Goal: Task Accomplishment & Management: Complete application form

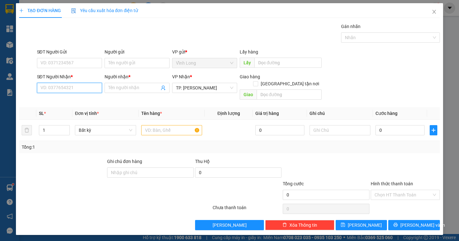
click at [71, 92] on input "SĐT Người Nhận *" at bounding box center [69, 88] width 65 height 10
click at [65, 102] on div "0919295259 - THÂN" at bounding box center [69, 100] width 57 height 7
type input "0919295259"
type input "THÂN"
type input "0919295259"
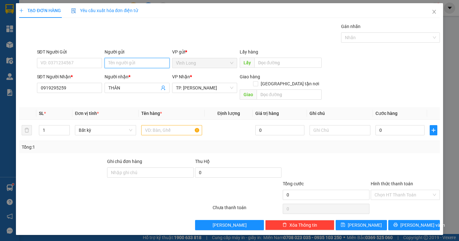
click at [119, 63] on input "Người gửi" at bounding box center [137, 63] width 65 height 10
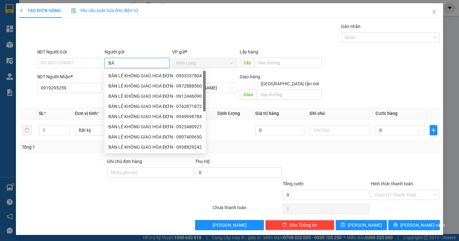
type input "BÁN"
click at [128, 78] on div "BÁN LẺ KHÔNG GIAO HOÁ ĐƠN - 0933337804" at bounding box center [154, 75] width 93 height 7
type input "0933337804"
type input "BÁN LẺ KHÔNG GIAO HOÁ ĐƠN"
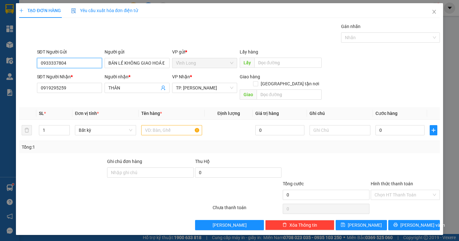
drag, startPoint x: 82, startPoint y: 63, endPoint x: 28, endPoint y: 78, distance: 55.6
click at [28, 78] on form "SĐT Người Gửi 0933337804 0933337804 Người gửi BÁN LẺ KHÔNG GIAO HOÁ ĐƠN VP gửi …" at bounding box center [229, 75] width 420 height 54
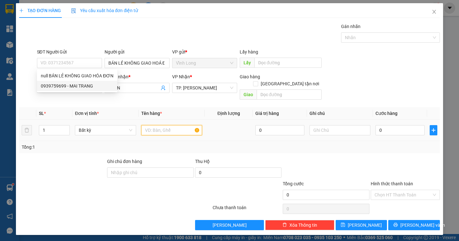
click at [149, 125] on input "text" at bounding box center [171, 130] width 61 height 10
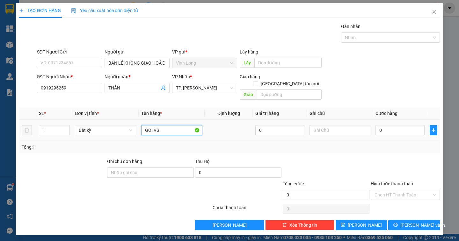
type input "GÓI VS"
type input "DÂN"
type input "2"
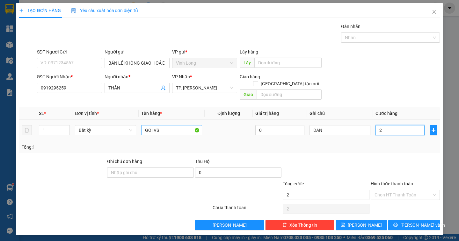
type input "20"
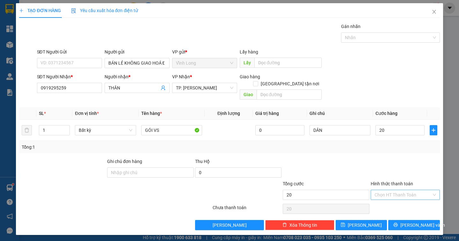
type input "20.000"
drag, startPoint x: 416, startPoint y: 191, endPoint x: 403, endPoint y: 199, distance: 15.4
click at [415, 191] on input "Hình thức thanh toán" at bounding box center [402, 195] width 57 height 10
click at [399, 202] on div "Tại văn phòng" at bounding box center [404, 200] width 61 height 7
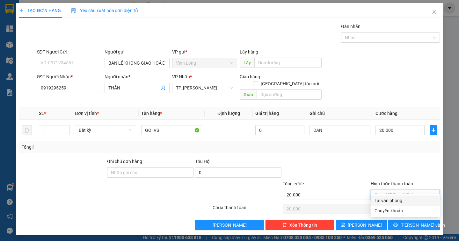
type input "0"
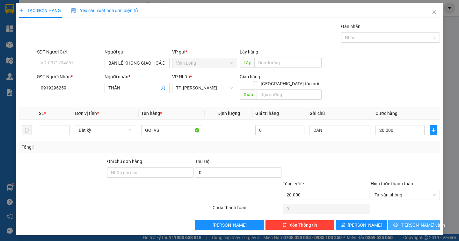
click at [412, 222] on span "[PERSON_NAME] và In" at bounding box center [422, 225] width 45 height 7
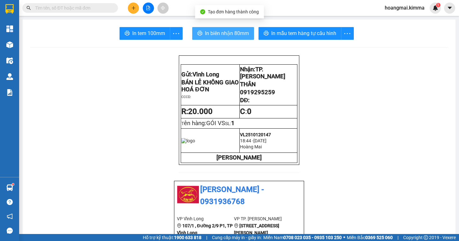
click at [208, 37] on span "In biên nhận 80mm" at bounding box center [227, 33] width 44 height 8
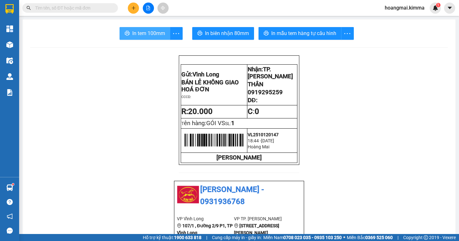
click at [151, 34] on span "In tem 100mm" at bounding box center [148, 33] width 33 height 8
click at [62, 6] on input "text" at bounding box center [72, 7] width 75 height 7
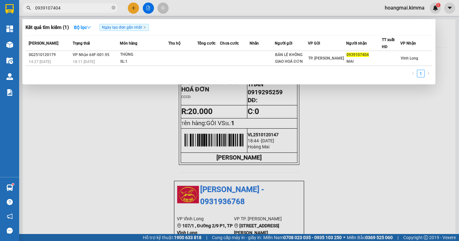
type input "0939107404"
click at [132, 11] on div at bounding box center [229, 120] width 459 height 241
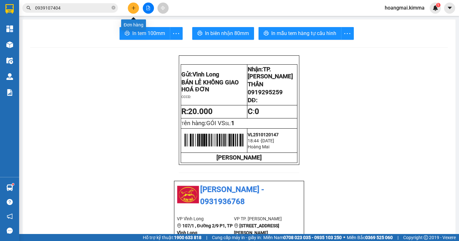
click at [129, 8] on button at bounding box center [133, 8] width 11 height 11
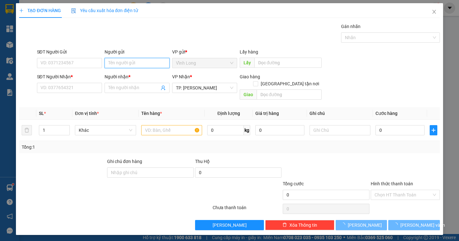
click at [107, 59] on input "Người gửi" at bounding box center [137, 63] width 65 height 10
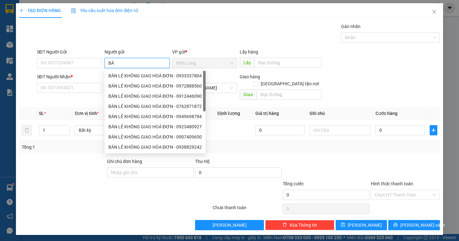
type input "BÁN"
click at [124, 76] on div "BÁN LẺ KHÔNG GIAO HOÁ ĐƠN - 0933337804" at bounding box center [154, 75] width 93 height 7
type input "0933337804"
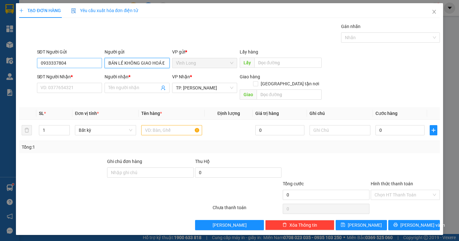
type input "BÁN LẺ KHÔNG GIAO HOÁ ĐƠN"
drag, startPoint x: 68, startPoint y: 64, endPoint x: 17, endPoint y: 62, distance: 51.7
click at [17, 62] on div "TẠO ĐƠN HÀNG Yêu cầu xuất hóa đơn điện tử Transit Pickup Surcharge Ids Transit …" at bounding box center [229, 119] width 427 height 232
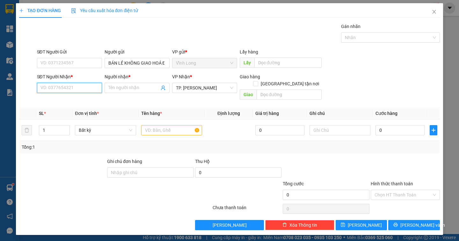
click at [58, 84] on input "SĐT Người Nhận *" at bounding box center [69, 88] width 65 height 10
click at [64, 99] on div "0909301558 - PHƯỚC" at bounding box center [69, 100] width 57 height 7
type input "0909301558"
type input "PHƯỚC"
drag, startPoint x: 68, startPoint y: 89, endPoint x: 35, endPoint y: 93, distance: 32.8
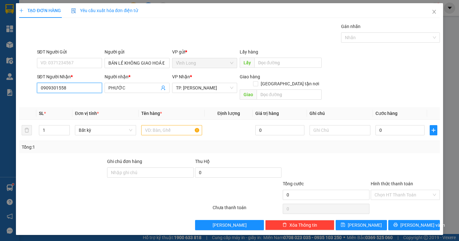
click at [35, 93] on div "SĐT Người Nhận * 0909301558 0909301558 Người nhận * PHƯỚC VP Nhận * TP. [PERSON…" at bounding box center [229, 87] width 422 height 29
type input "0908441588"
click at [81, 102] on div "0908441588 - LAB NGUYỄN" at bounding box center [69, 100] width 57 height 7
type input "LAB [PERSON_NAME]"
type input "0908441588"
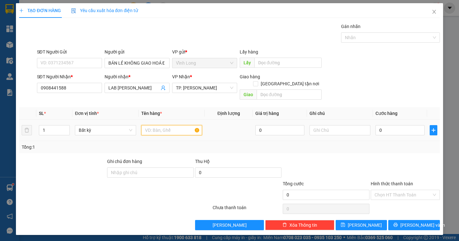
click at [171, 125] on input "text" at bounding box center [171, 130] width 61 height 10
type input "HỘP"
type input "DÂN"
type input "2"
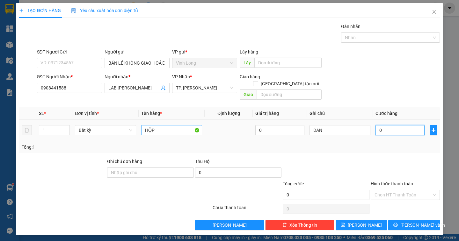
type input "2"
type input "20"
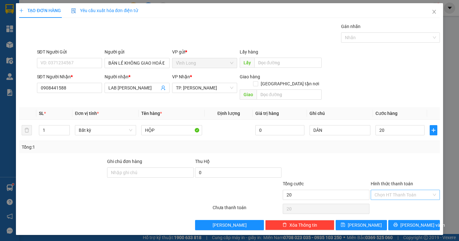
click at [387, 190] on input "Hình thức thanh toán" at bounding box center [402, 195] width 57 height 10
click at [389, 200] on div "Tại văn phòng" at bounding box center [404, 200] width 61 height 7
click at [419, 222] on span "[PERSON_NAME] và In" at bounding box center [422, 225] width 45 height 7
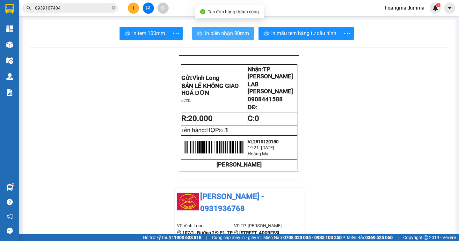
click at [209, 33] on span "In biên nhận 80mm" at bounding box center [227, 33] width 44 height 8
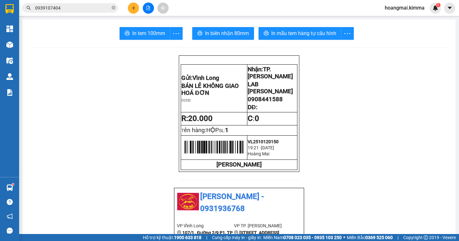
click at [134, 6] on icon "plus" at bounding box center [133, 8] width 4 height 4
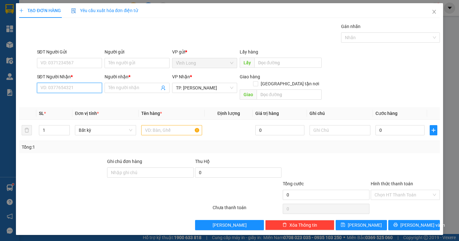
click at [93, 88] on input "SĐT Người Nhận *" at bounding box center [69, 88] width 65 height 10
click at [81, 101] on div "0792318220 - TIỂU NGƯ" at bounding box center [69, 100] width 57 height 7
type input "0792318220"
type input "TIỂU NGƯ"
type input "0792318220"
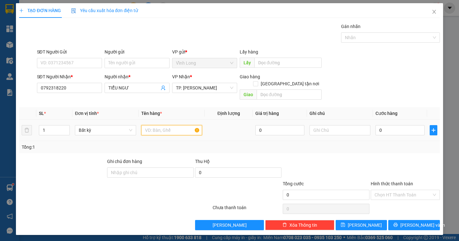
click at [167, 125] on input "text" at bounding box center [171, 130] width 61 height 10
type input "GÓI"
type input "DÂN"
type input "2"
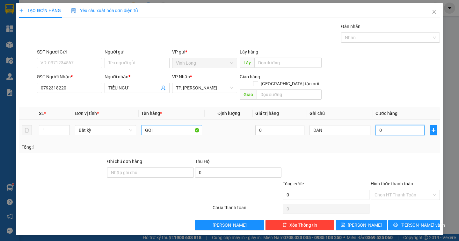
type input "2"
type input "20"
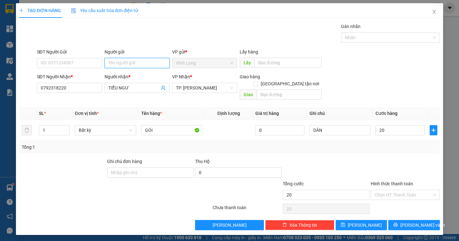
type input "20.000"
click at [129, 59] on input "Người gửi" at bounding box center [137, 63] width 65 height 10
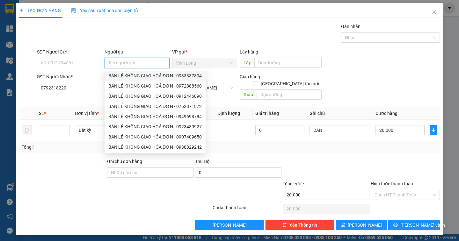
click at [121, 78] on div "BÁN LẺ KHÔNG GIAO HOÁ ĐƠN - 0933337804" at bounding box center [154, 75] width 93 height 7
type input "0933337804"
type input "BÁN LẺ KHÔNG GIAO HOÁ ĐƠN"
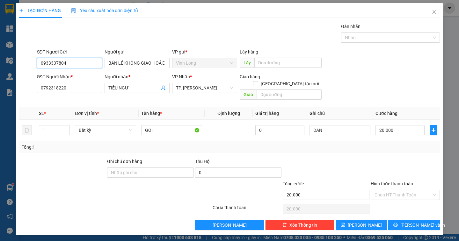
drag, startPoint x: 77, startPoint y: 66, endPoint x: 38, endPoint y: 72, distance: 40.1
click at [38, 72] on form "SĐT Người Gửi 0933337804 0933337804 Người gửi BÁN LẺ KHÔNG GIAO HOÁ ĐƠN VP gửi …" at bounding box center [229, 75] width 420 height 54
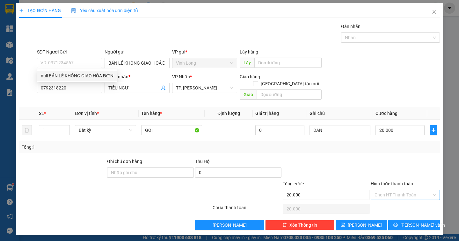
click at [385, 190] on input "Hình thức thanh toán" at bounding box center [402, 195] width 57 height 10
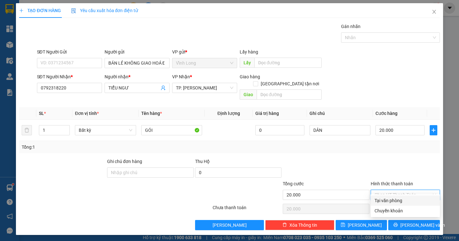
click at [386, 197] on div "Tại văn phòng" at bounding box center [405, 201] width 69 height 10
type input "0"
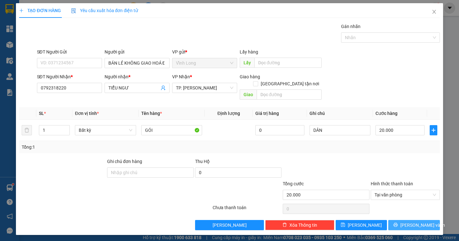
click at [418, 222] on span "[PERSON_NAME] và In" at bounding box center [422, 225] width 45 height 7
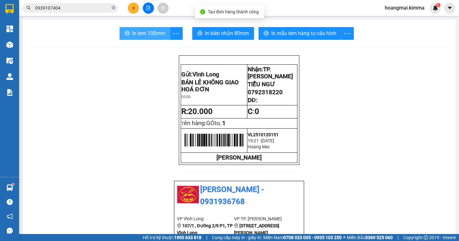
click at [151, 35] on span "In tem 100mm" at bounding box center [148, 33] width 33 height 8
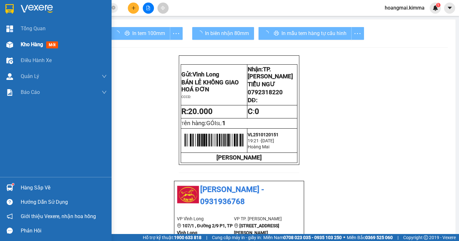
click at [18, 45] on div "Kho hàng mới" at bounding box center [56, 45] width 112 height 16
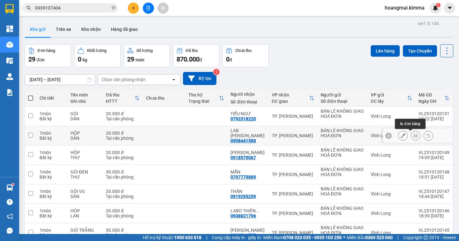
click at [413, 135] on icon at bounding box center [415, 136] width 4 height 4
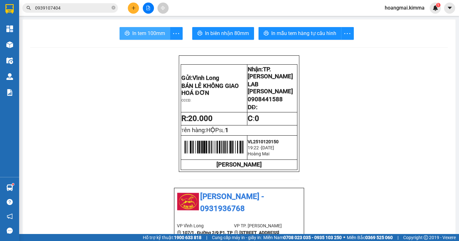
click at [144, 38] on button "In tem 100mm" at bounding box center [144, 33] width 51 height 13
click at [131, 10] on icon "plus" at bounding box center [133, 8] width 4 height 4
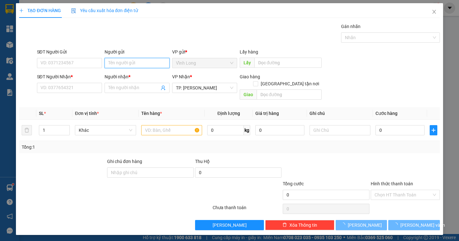
click at [126, 65] on input "Người gửi" at bounding box center [137, 63] width 65 height 10
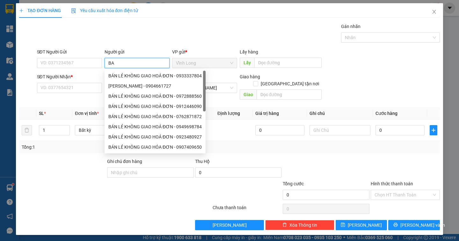
type input "B"
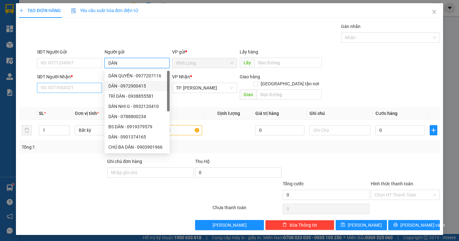
type input "DÂN"
click at [65, 86] on input "SĐT Người Nhận *" at bounding box center [69, 88] width 65 height 10
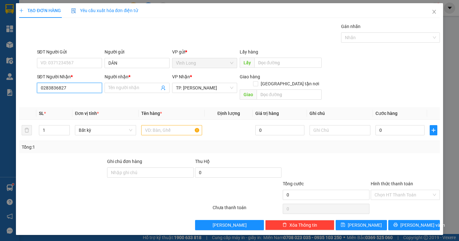
type input "02838368272"
click at [72, 102] on div "02838368272 - C SÂM TRẠM" at bounding box center [69, 100] width 57 height 7
type input "C SÂM TRẠM"
type input "02838368272"
click at [153, 126] on input "text" at bounding box center [171, 130] width 61 height 10
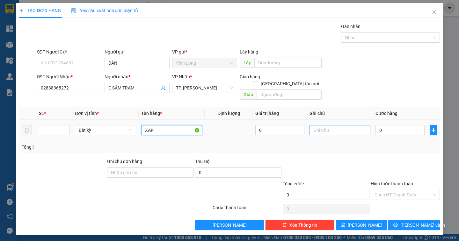
type input "XẤP"
click at [324, 126] on input "text" at bounding box center [339, 130] width 61 height 10
type input "D"
type input "1 XẤP"
click at [387, 129] on div "0" at bounding box center [399, 130] width 49 height 13
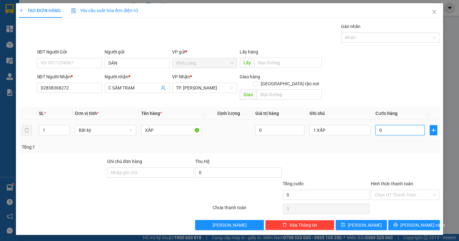
click at [386, 125] on input "0" at bounding box center [399, 130] width 49 height 10
type input "2"
type input "20"
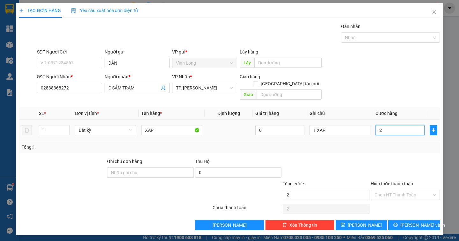
type input "20"
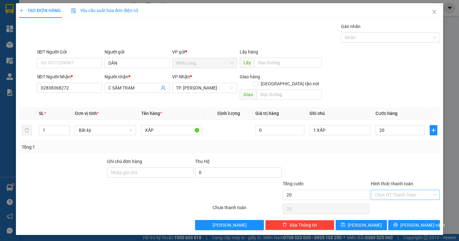
type input "20.000"
click at [386, 190] on input "Hình thức thanh toán" at bounding box center [402, 195] width 57 height 10
click at [387, 203] on div "Tại văn phòng" at bounding box center [404, 200] width 61 height 7
type input "0"
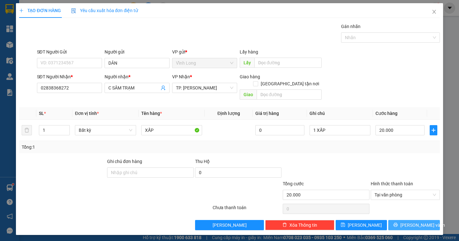
click at [414, 222] on span "[PERSON_NAME] và In" at bounding box center [422, 225] width 45 height 7
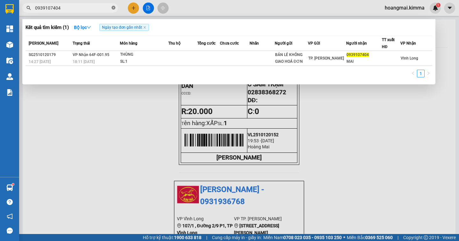
click at [114, 8] on icon "close-circle" at bounding box center [114, 8] width 4 height 4
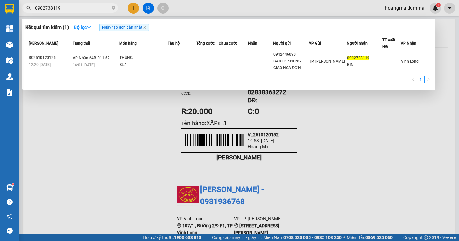
type input "0902738119"
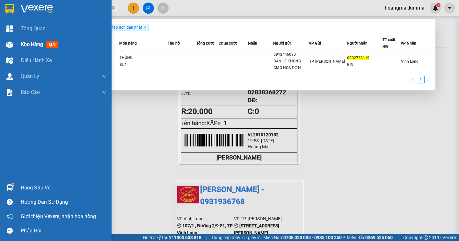
click at [17, 44] on div "Kho hàng mới" at bounding box center [56, 45] width 112 height 16
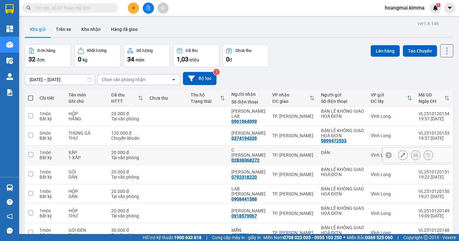
click at [413, 153] on icon at bounding box center [415, 155] width 4 height 4
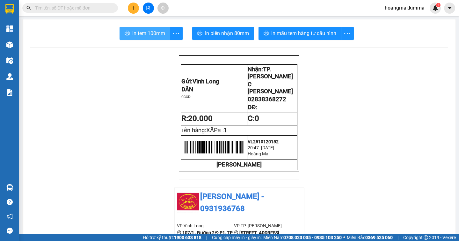
click at [148, 30] on span "In tem 100mm" at bounding box center [148, 33] width 33 height 8
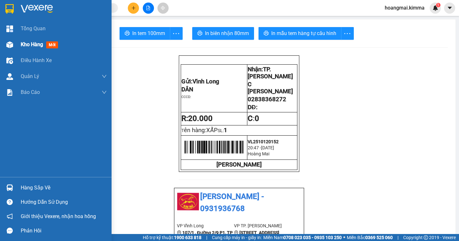
click at [23, 43] on span "Kho hàng" at bounding box center [32, 44] width 22 height 6
